Goal: Information Seeking & Learning: Find specific fact

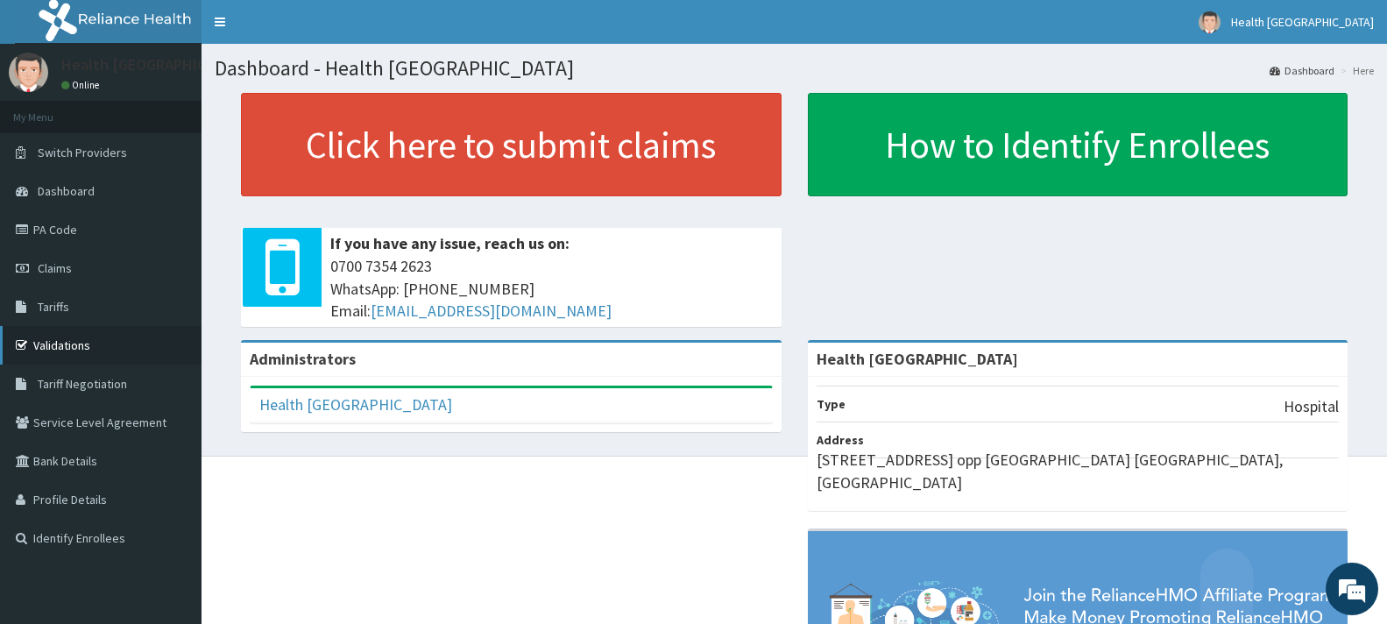
click at [62, 335] on link "Validations" at bounding box center [101, 345] width 202 height 39
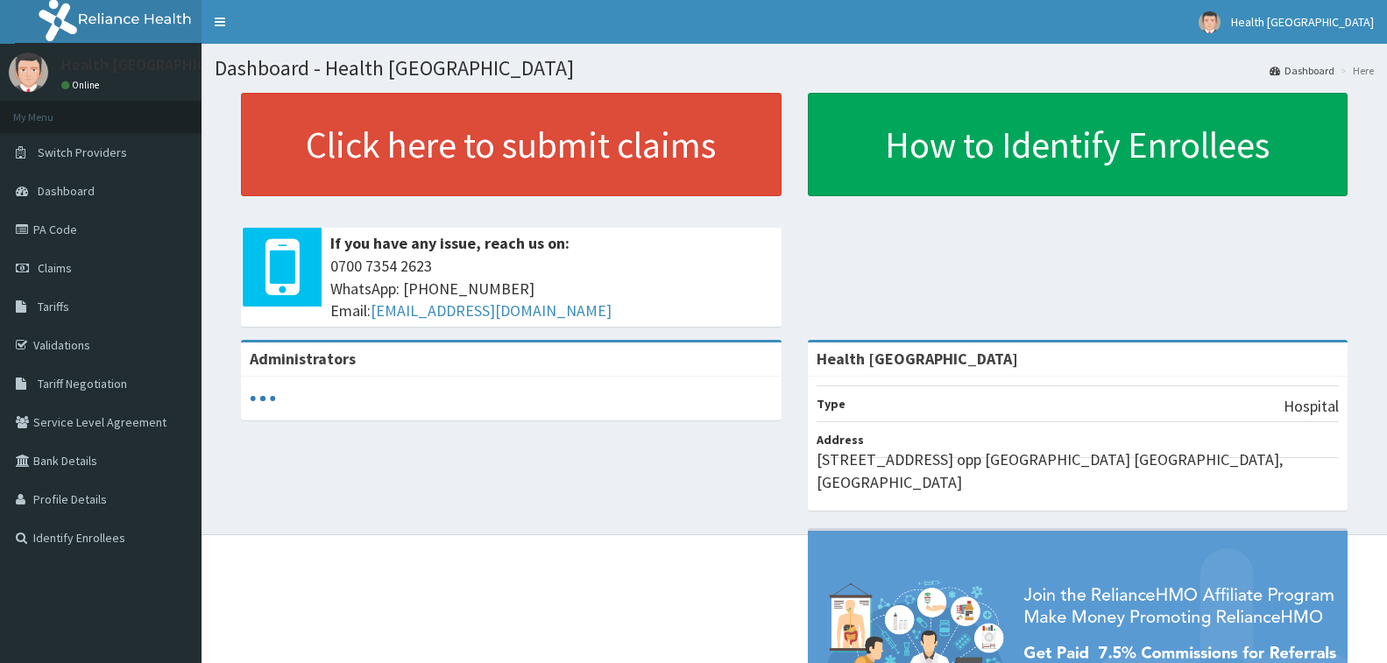
click at [83, 380] on span "Tariff Negotiation" at bounding box center [82, 384] width 89 height 16
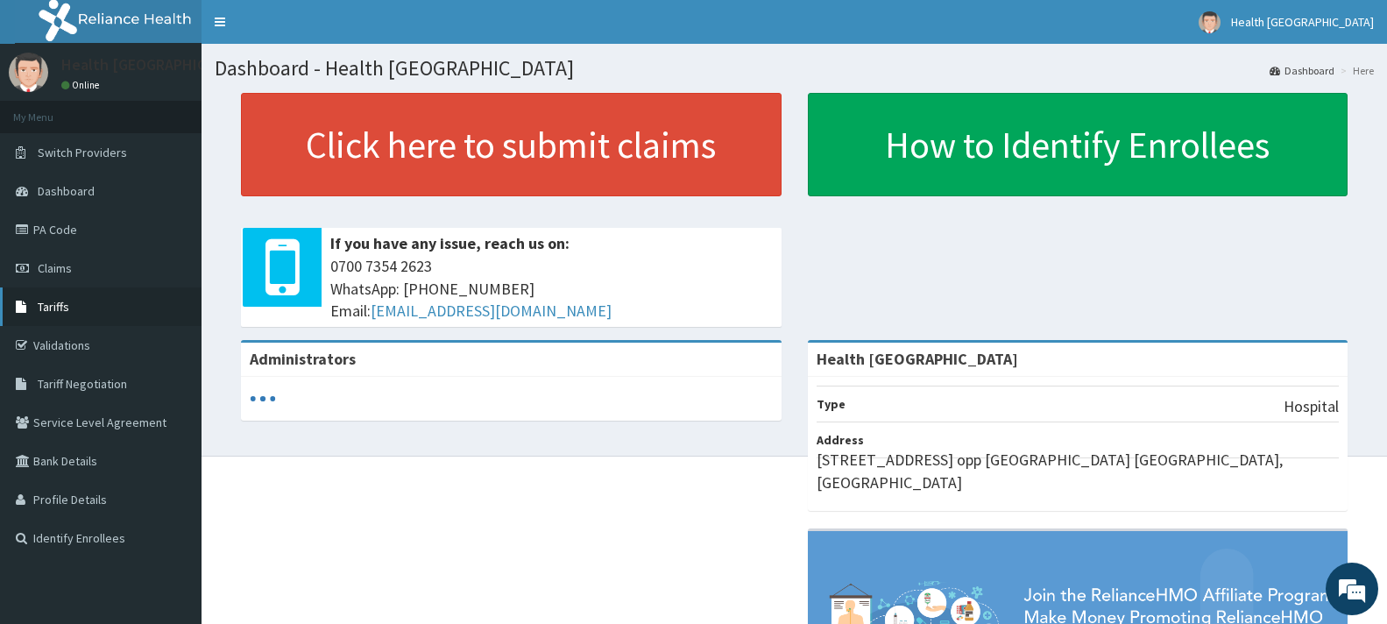
click at [163, 314] on link "Tariffs" at bounding box center [101, 306] width 202 height 39
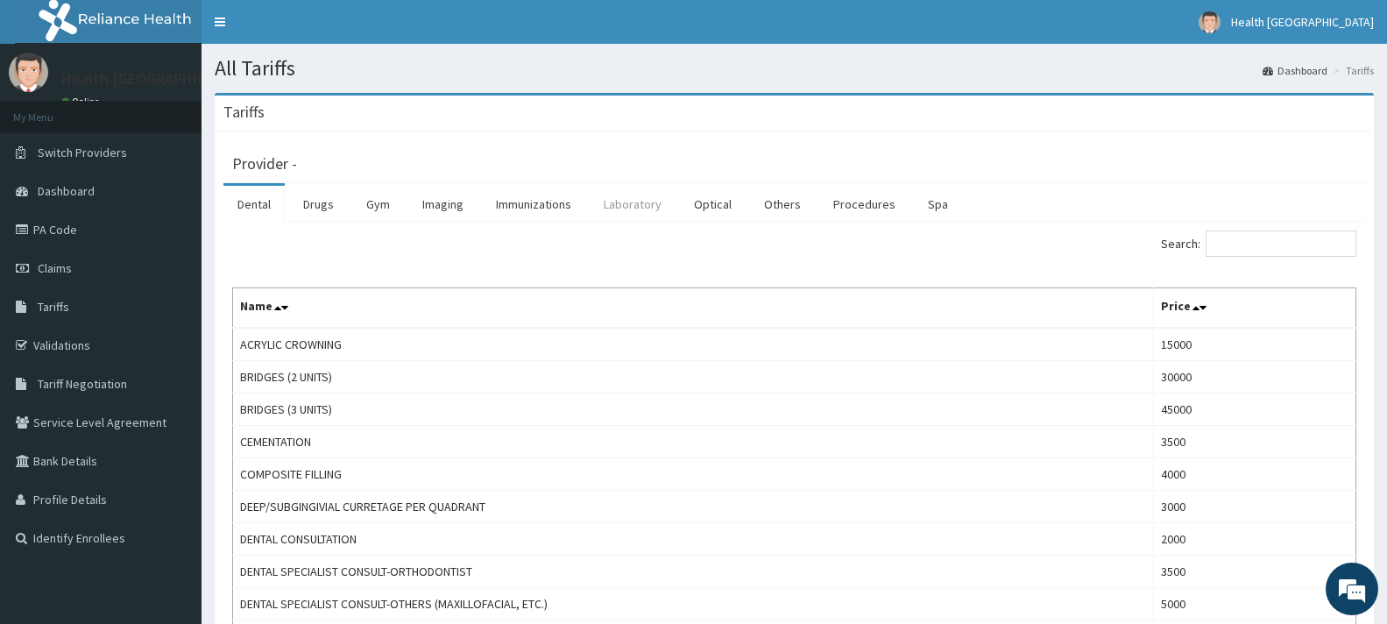
click at [631, 214] on link "Laboratory" at bounding box center [633, 204] width 86 height 37
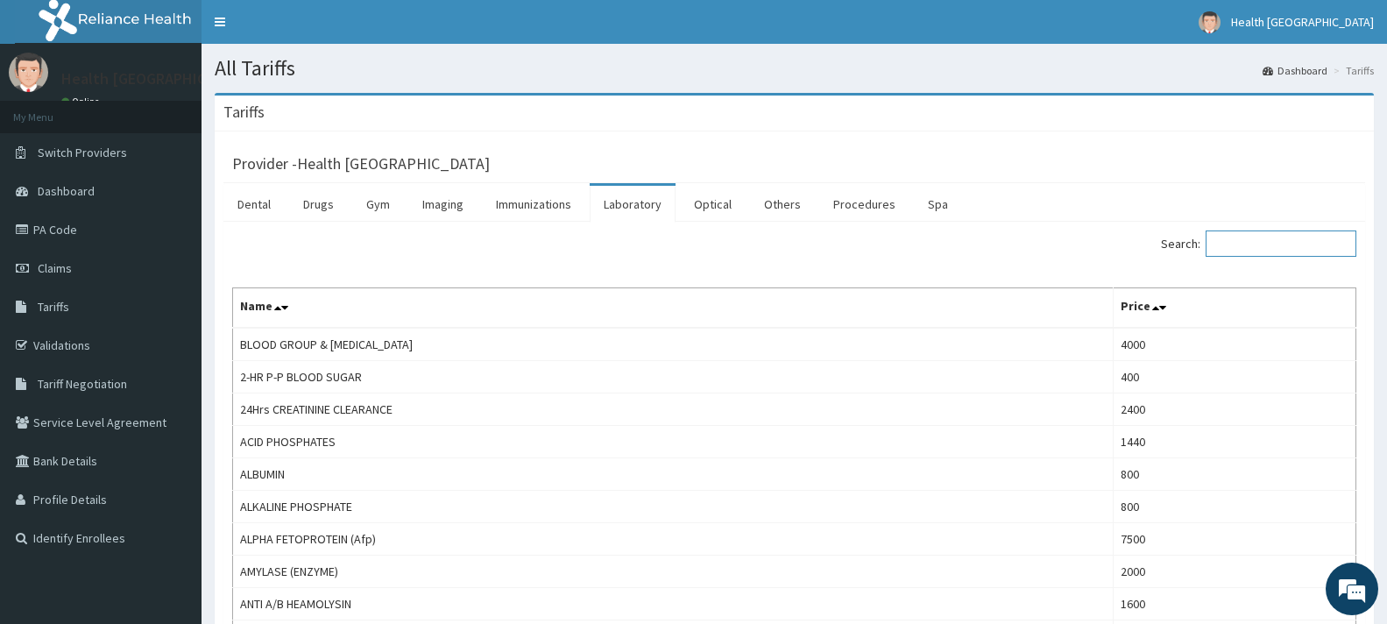
click at [1283, 252] on input "Search:" at bounding box center [1281, 243] width 151 height 26
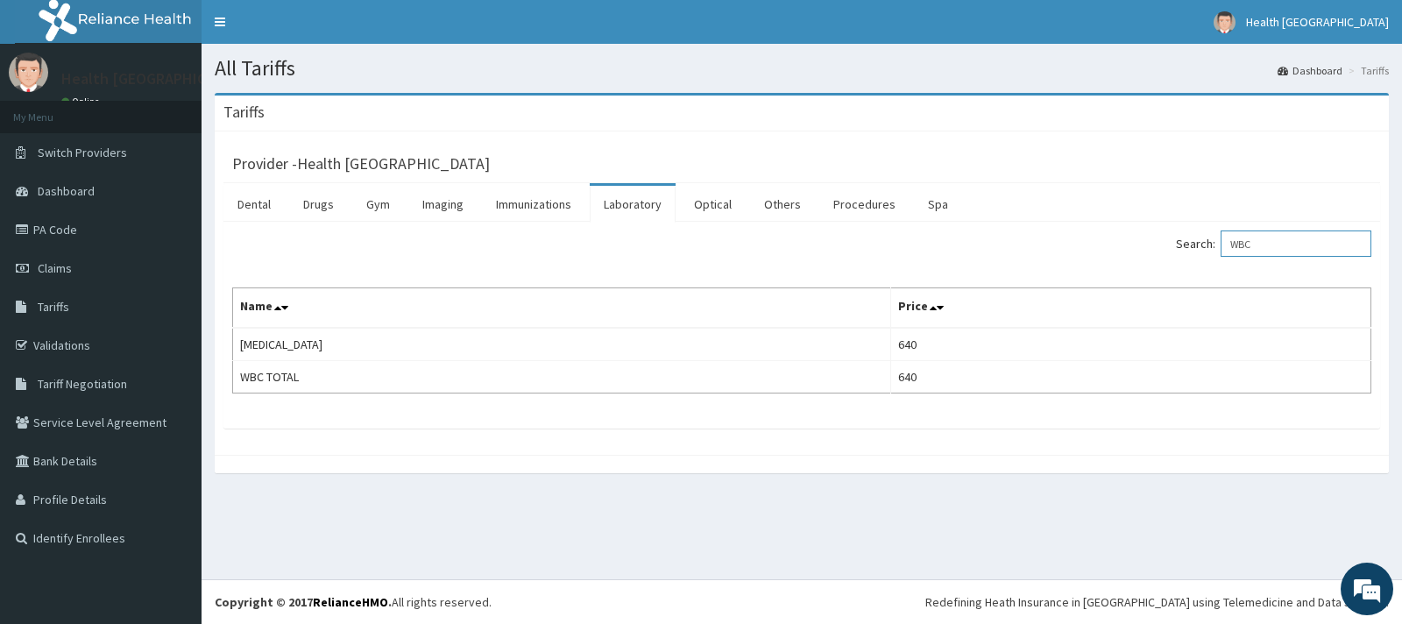
type input "WBC"
drag, startPoint x: 1401, startPoint y: 281, endPoint x: 1401, endPoint y: 343, distance: 61.3
click at [1401, 343] on div "Tariffs Provider - Health Fountains Hospital Dental Drugs Gym Imaging Immunizat…" at bounding box center [802, 292] width 1201 height 398
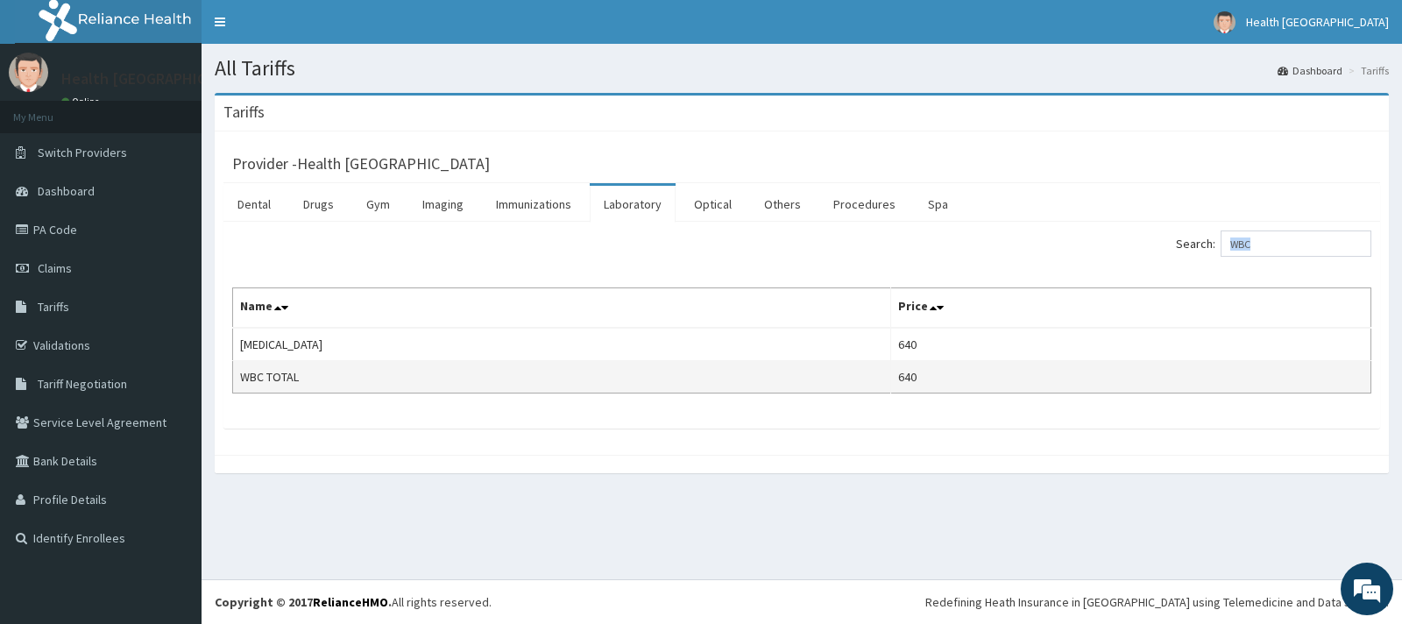
click at [1049, 377] on td "640" at bounding box center [1130, 377] width 480 height 32
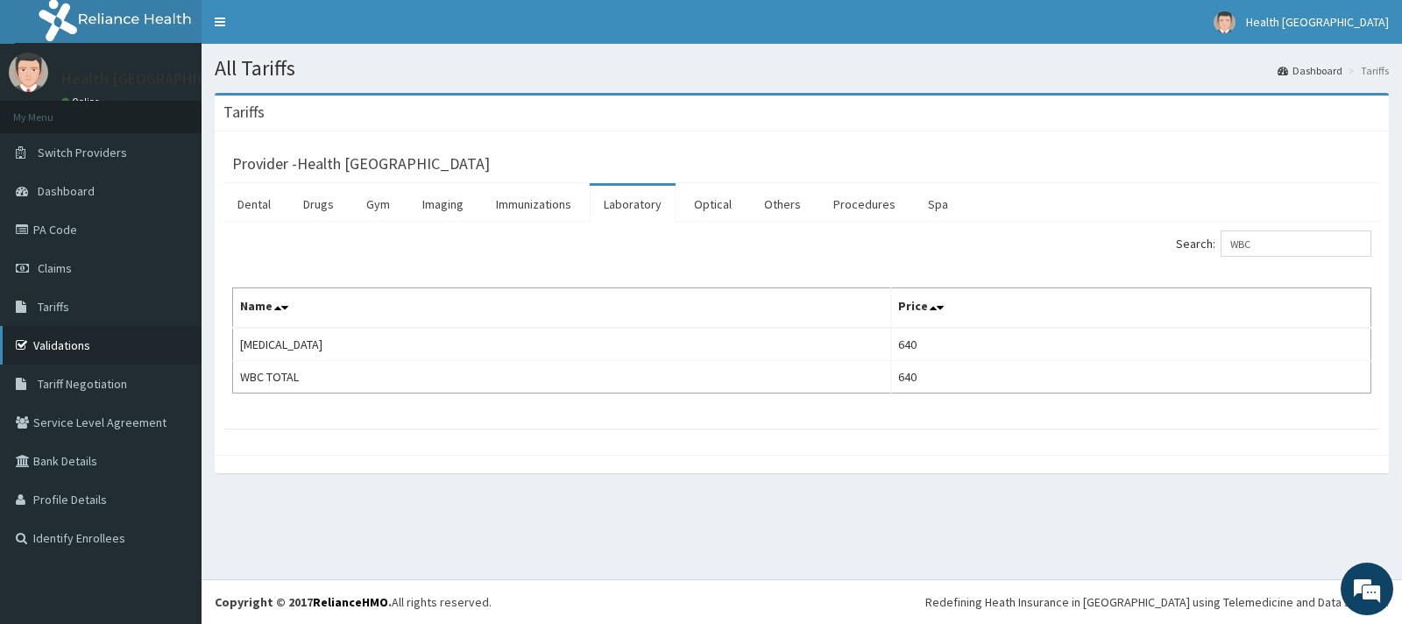
click at [192, 359] on link "Validations" at bounding box center [101, 345] width 202 height 39
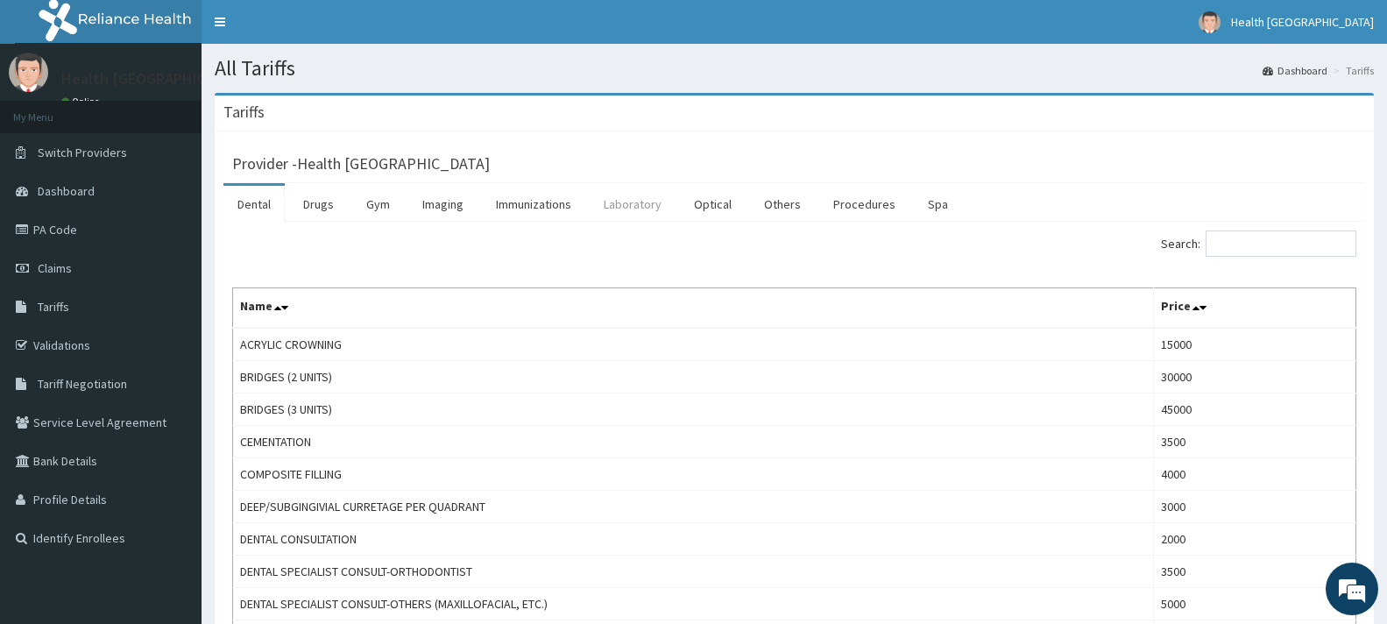
click at [623, 207] on link "Laboratory" at bounding box center [633, 204] width 86 height 37
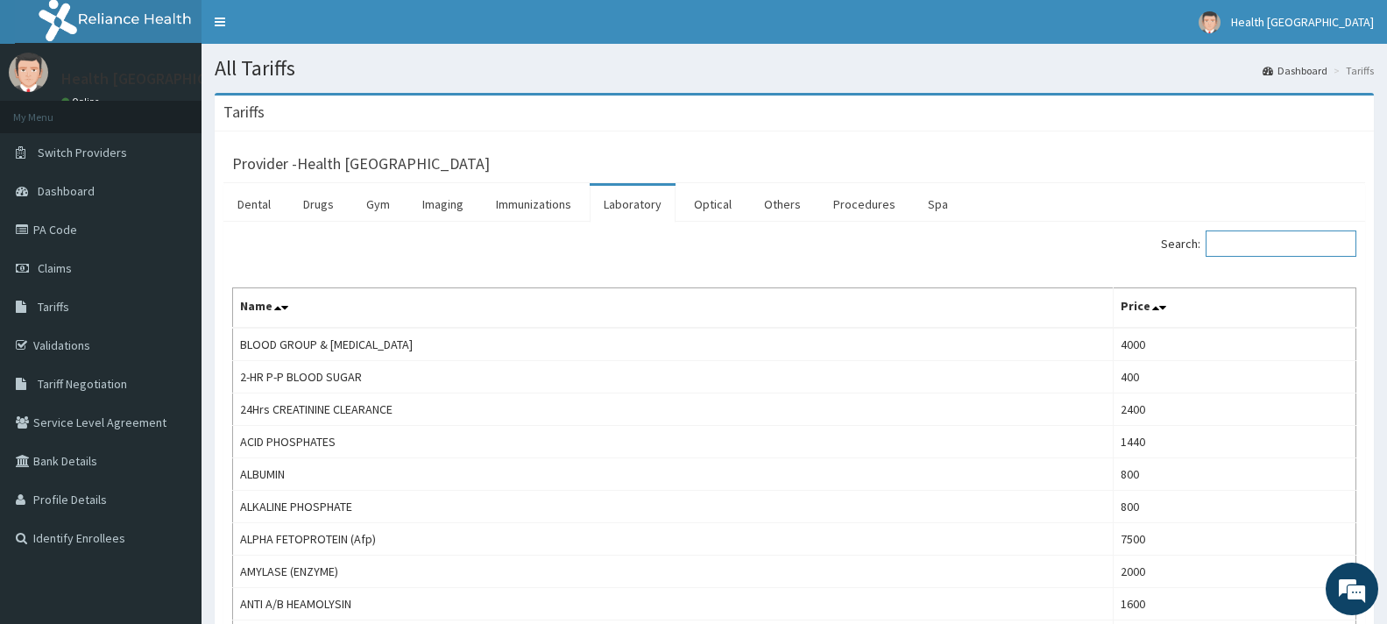
click at [1284, 247] on input "Search:" at bounding box center [1281, 243] width 151 height 26
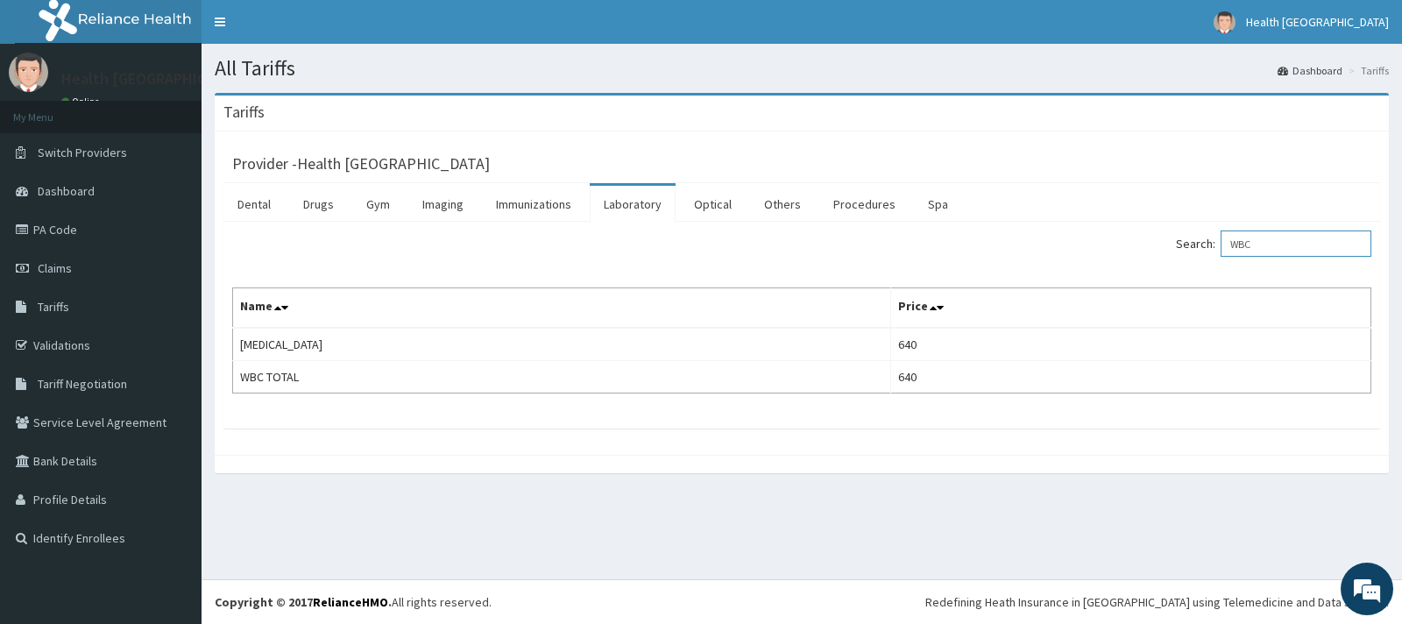
type input "WBC"
click at [1401, 292] on div "Tariffs Provider - Health Fountains Hospital Dental Drugs Gym Imaging Immunizat…" at bounding box center [802, 292] width 1201 height 398
click at [1333, 240] on input "WBC" at bounding box center [1296, 243] width 151 height 26
drag, startPoint x: 1282, startPoint y: 252, endPoint x: 1240, endPoint y: 245, distance: 42.6
click at [1240, 245] on input "WBC" at bounding box center [1296, 243] width 151 height 26
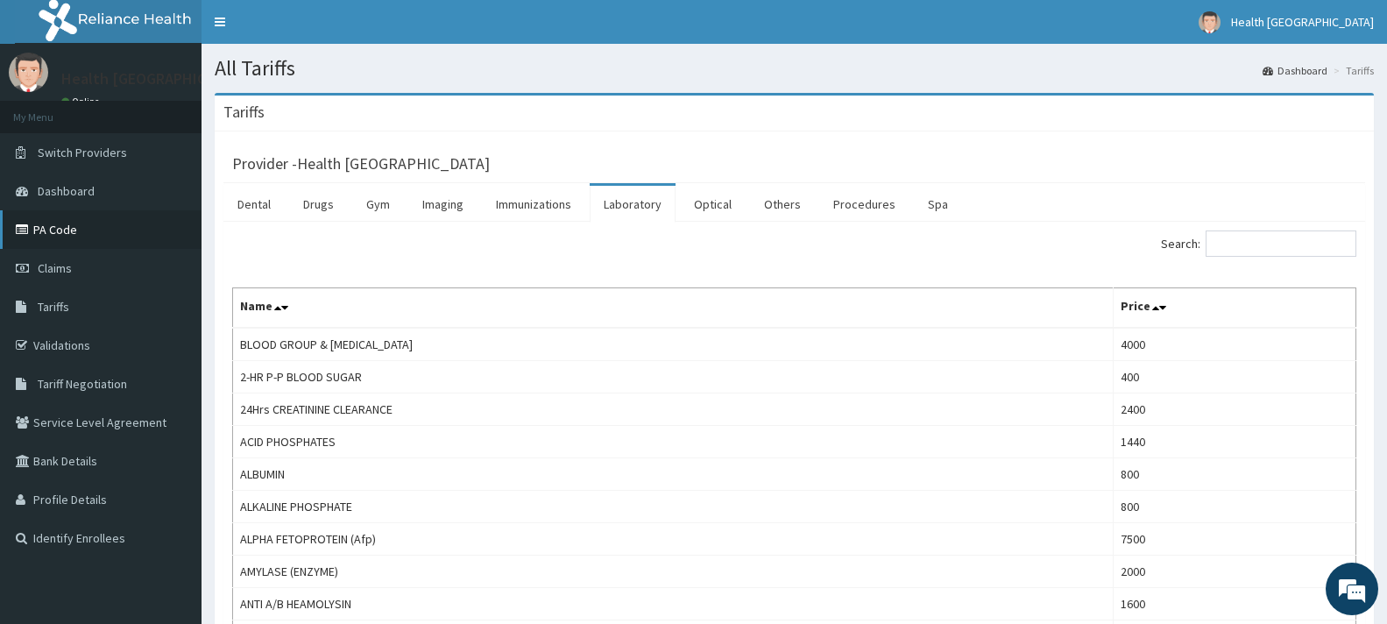
click at [77, 237] on link "PA Code" at bounding box center [101, 229] width 202 height 39
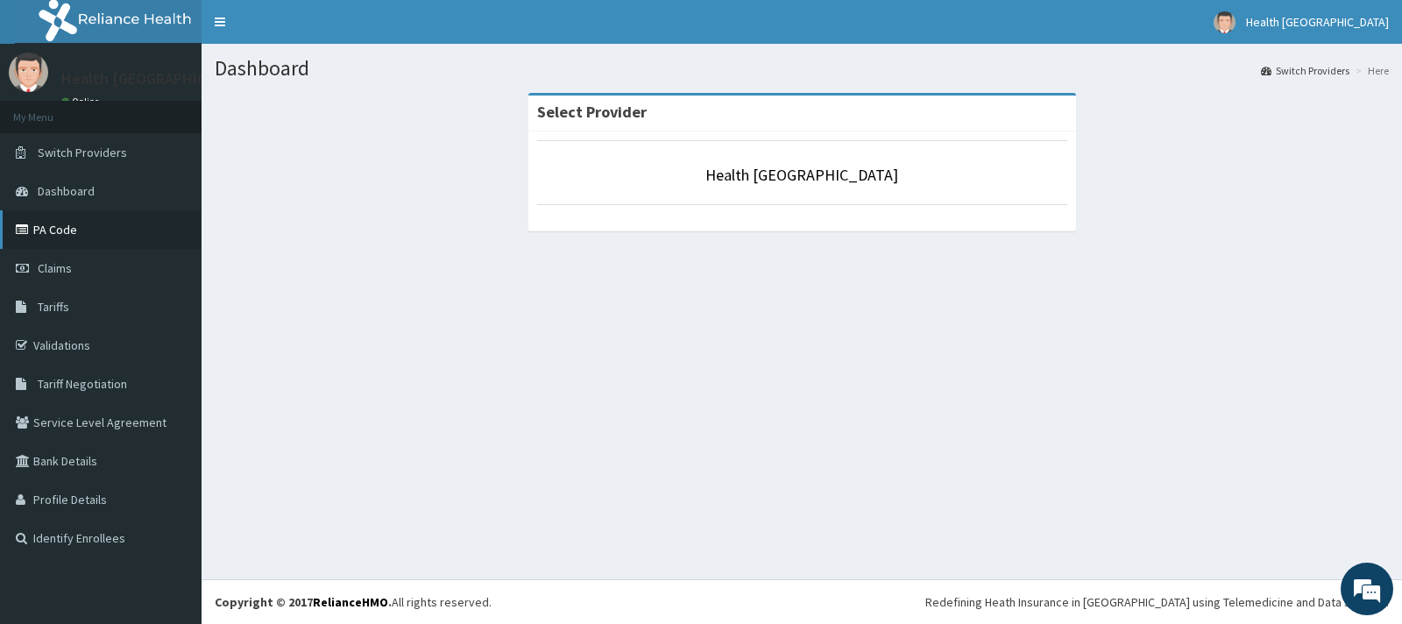
click at [81, 245] on link "PA Code" at bounding box center [101, 229] width 202 height 39
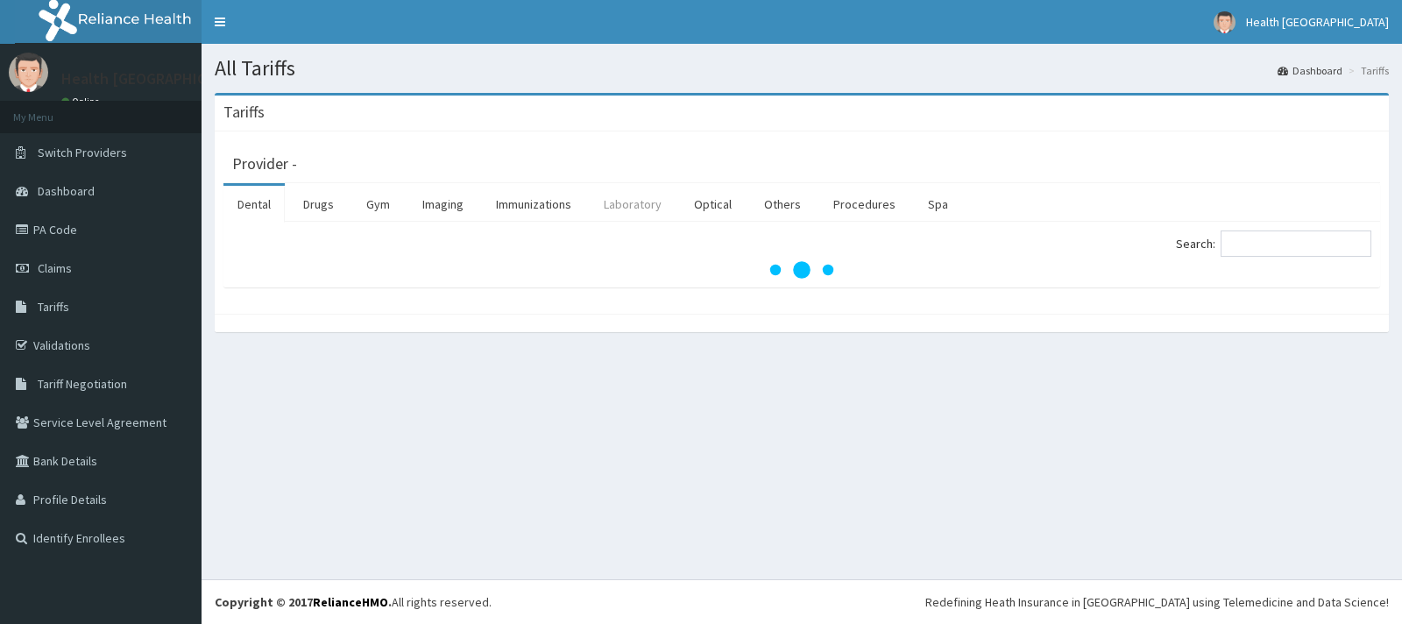
click at [627, 216] on link "Laboratory" at bounding box center [633, 204] width 86 height 37
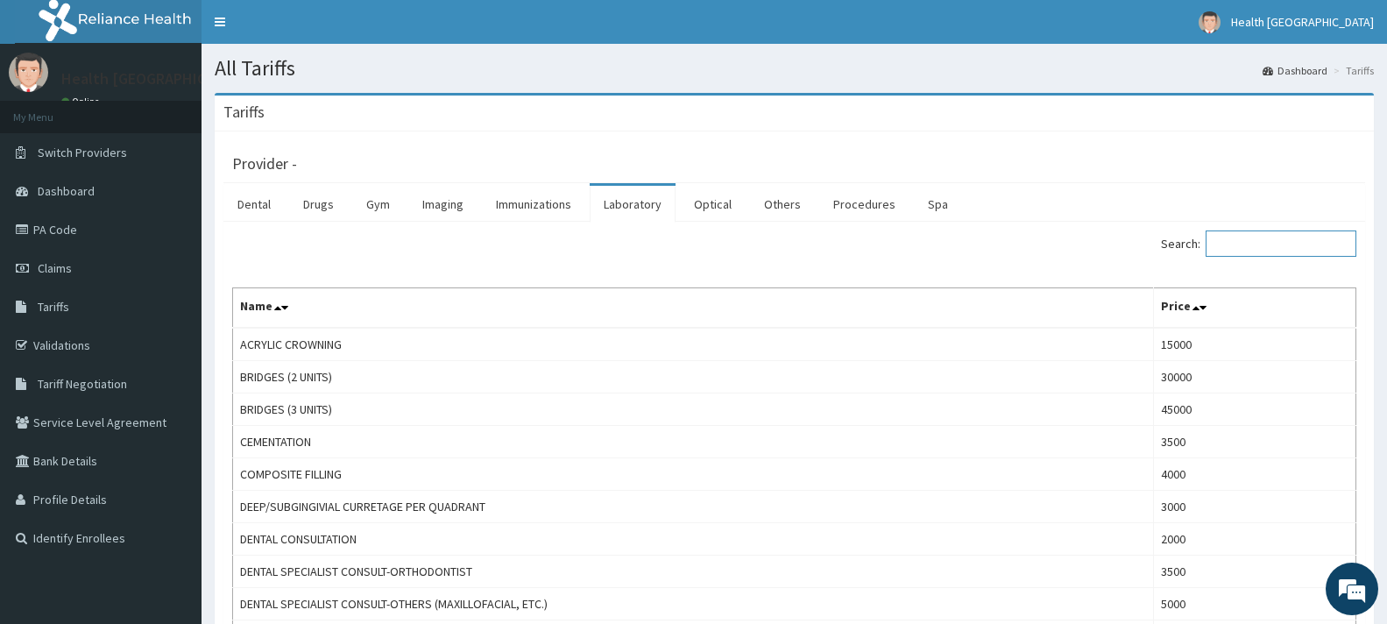
click at [1278, 246] on input "Search:" at bounding box center [1281, 243] width 151 height 26
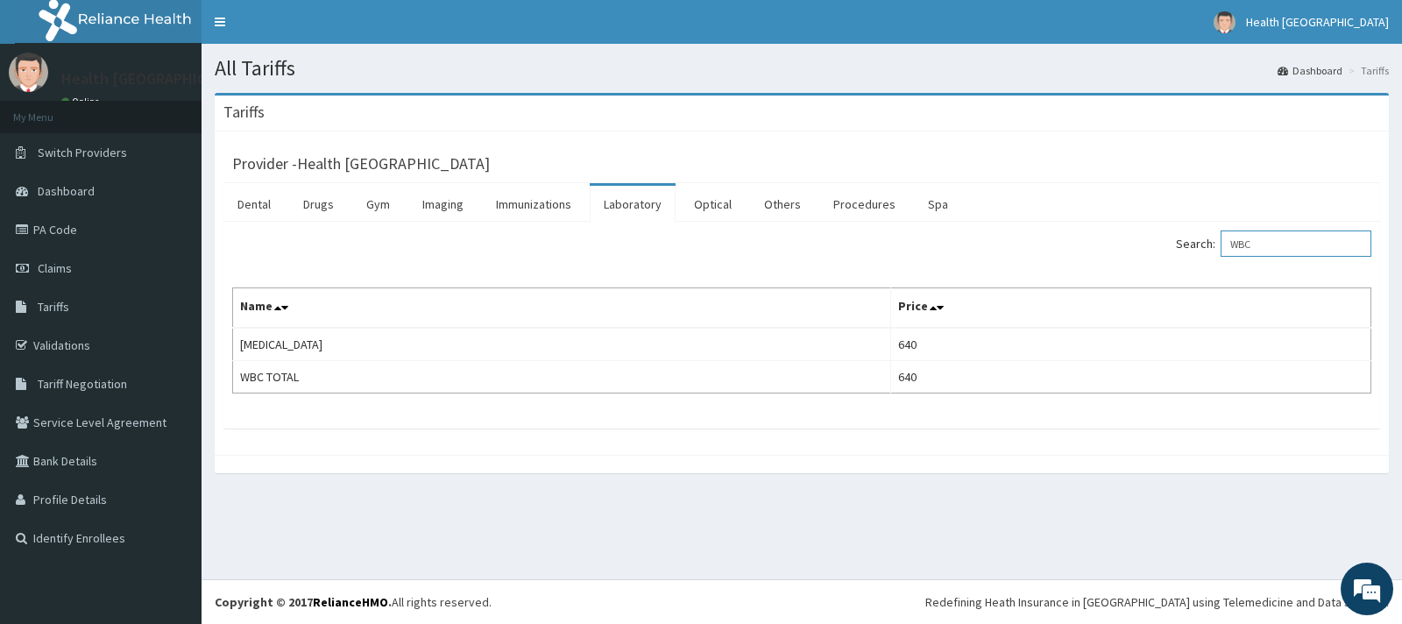
type input "WBC"
drag, startPoint x: 1401, startPoint y: 223, endPoint x: 1170, endPoint y: 215, distance: 231.5
click at [1399, 174] on div "Tariffs Provider - Health Fountains Hospital Dental Drugs Gym Imaging Immunizat…" at bounding box center [802, 292] width 1201 height 398
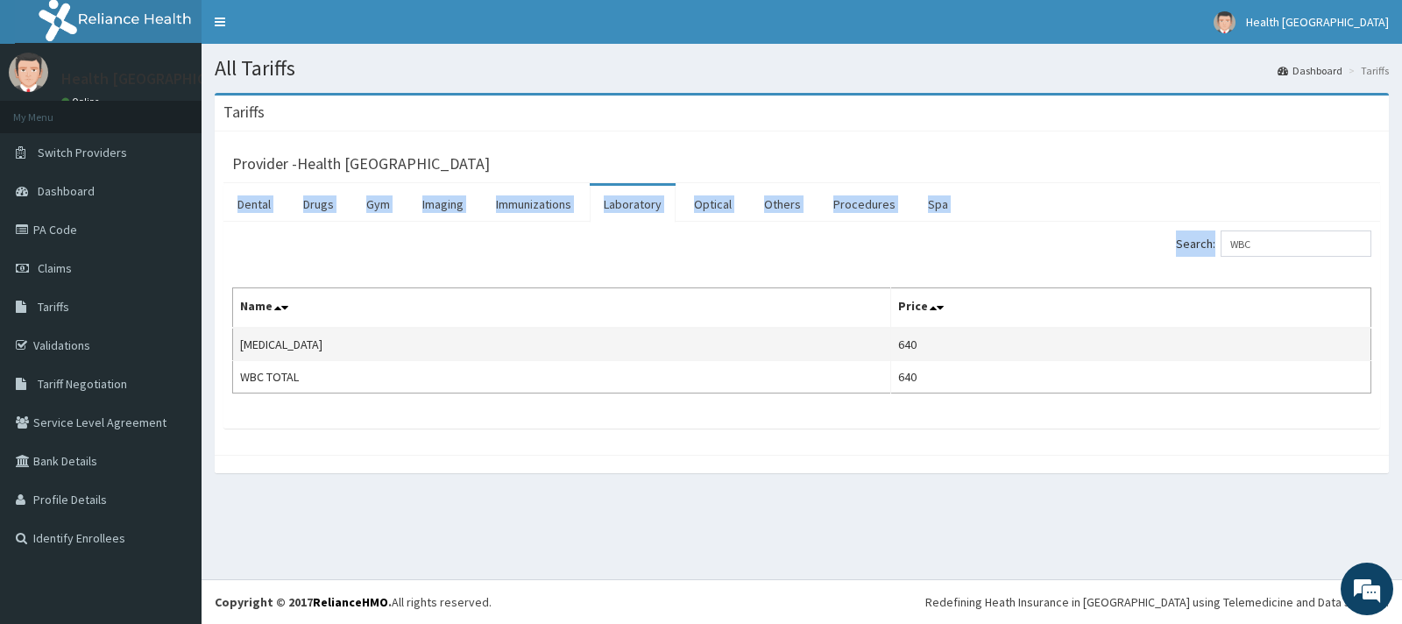
drag, startPoint x: 539, startPoint y: 298, endPoint x: 481, endPoint y: 351, distance: 78.2
click at [539, 309] on th "Name" at bounding box center [562, 308] width 658 height 40
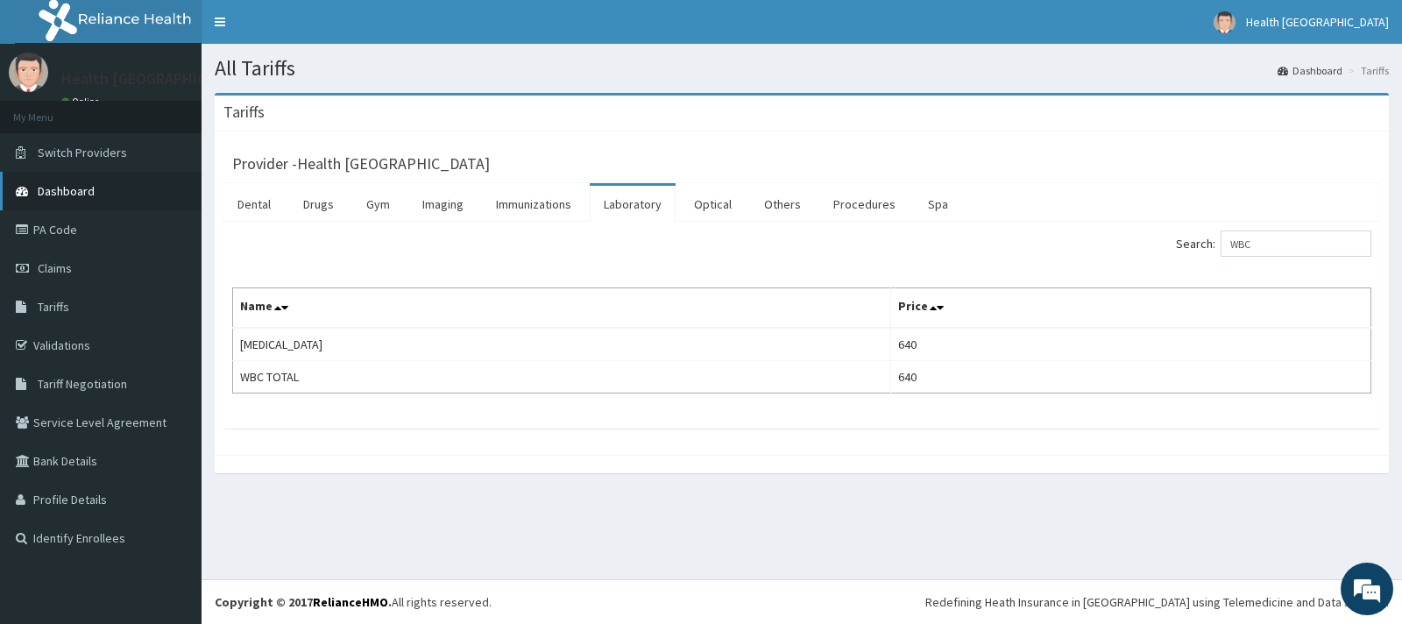
click at [118, 195] on link "Dashboard" at bounding box center [101, 191] width 202 height 39
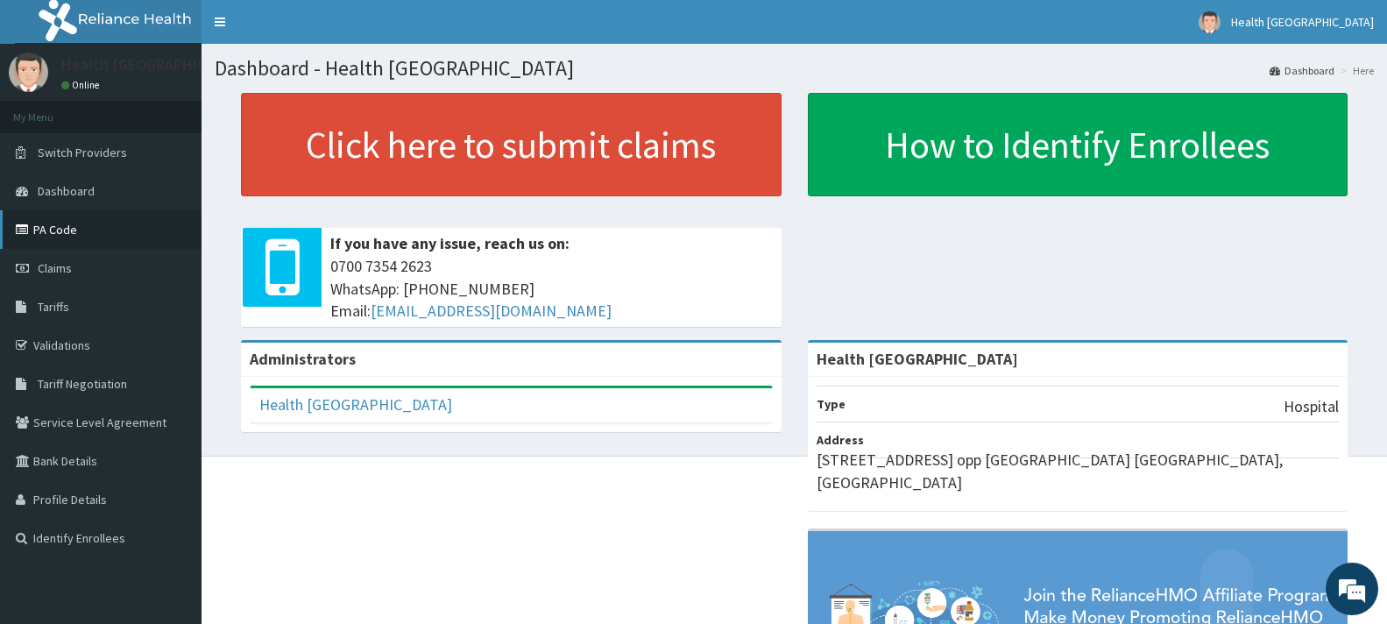
click at [79, 226] on link "PA Code" at bounding box center [101, 229] width 202 height 39
